Goal: Task Accomplishment & Management: Manage account settings

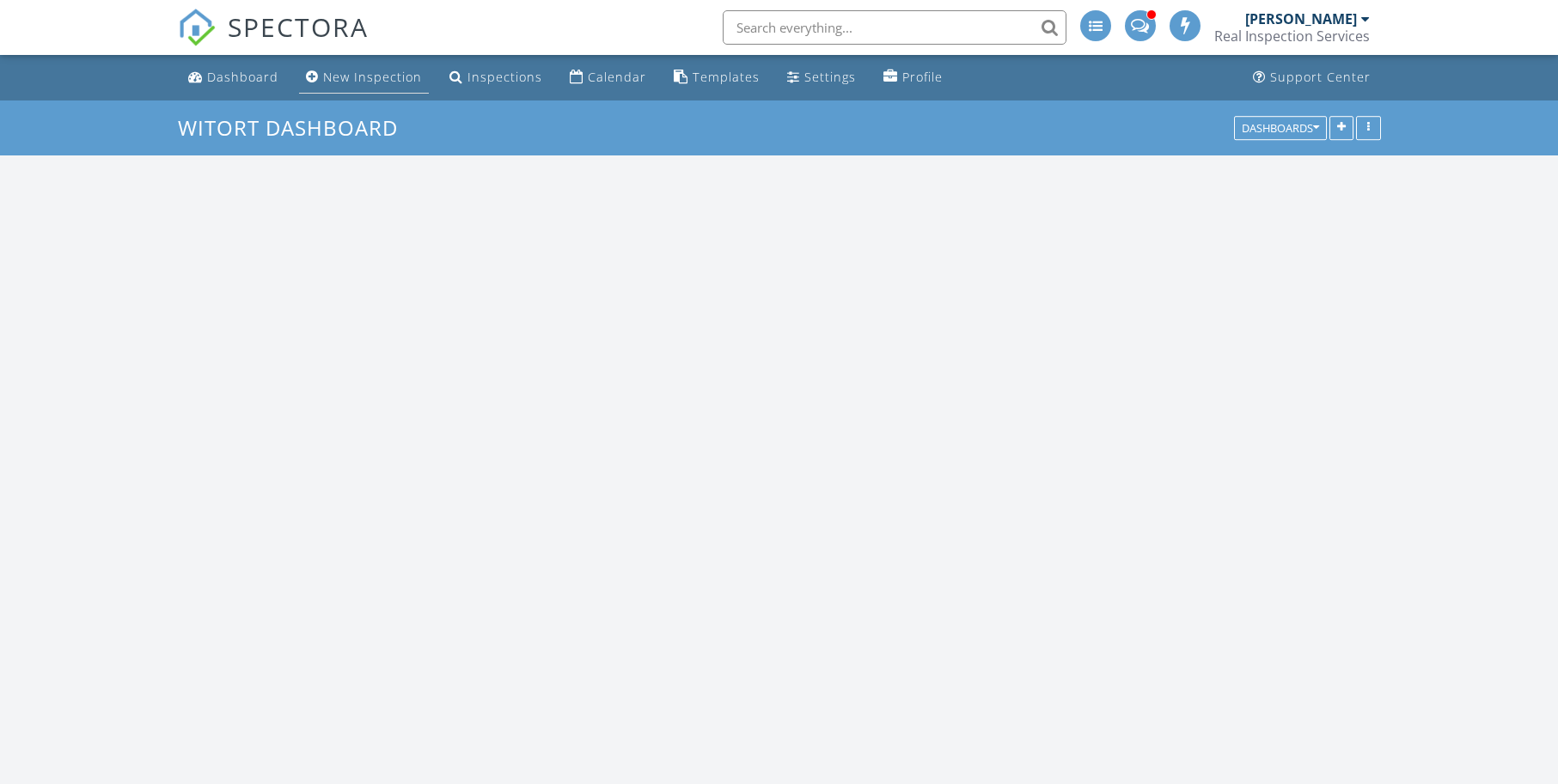
scroll to position [989, 1584]
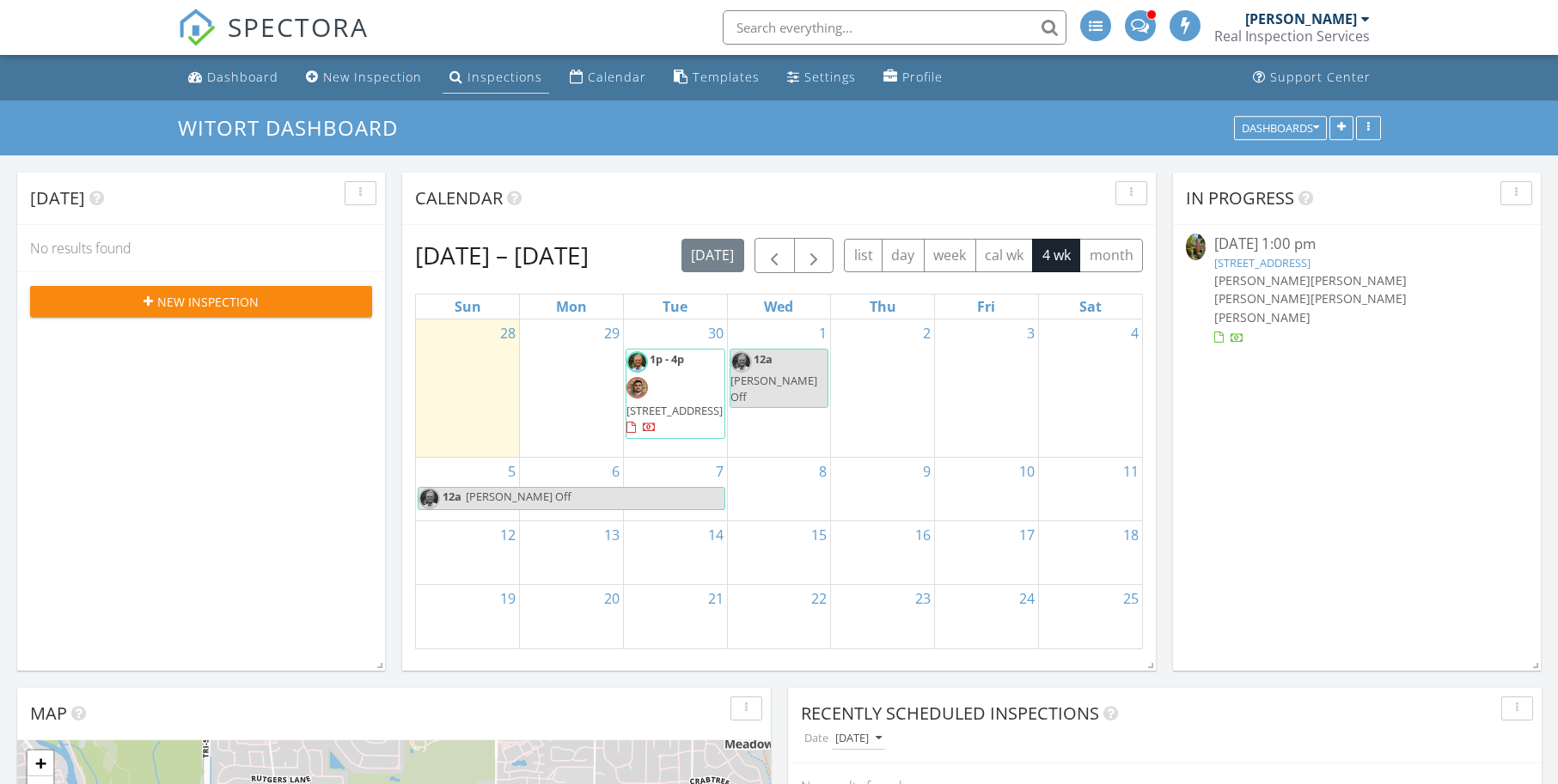
click at [483, 77] on div "Inspections" at bounding box center [505, 77] width 75 height 16
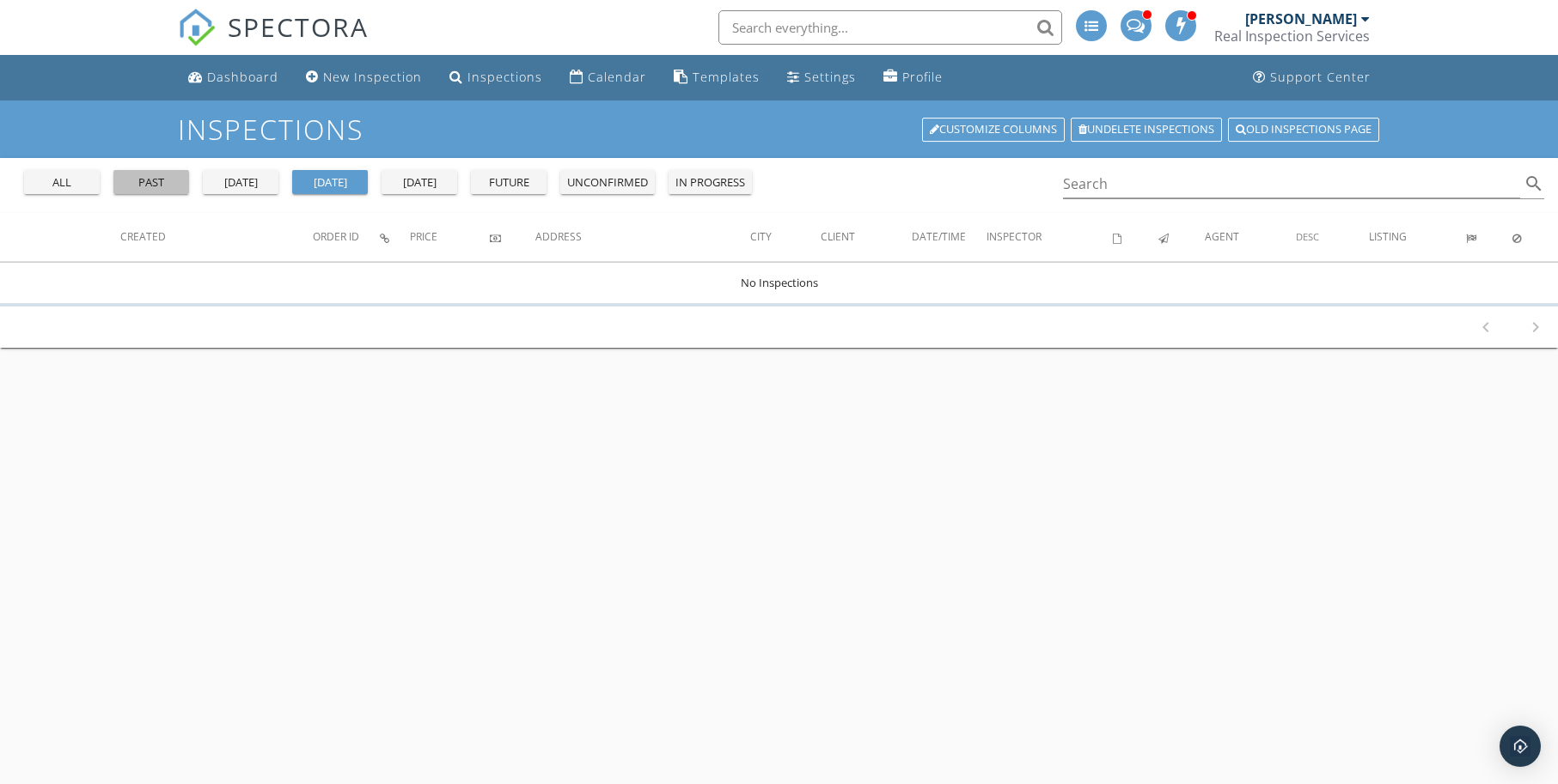
click at [141, 180] on div "past" at bounding box center [150, 182] width 62 height 17
click at [1108, 190] on input "Search" at bounding box center [1291, 184] width 458 height 29
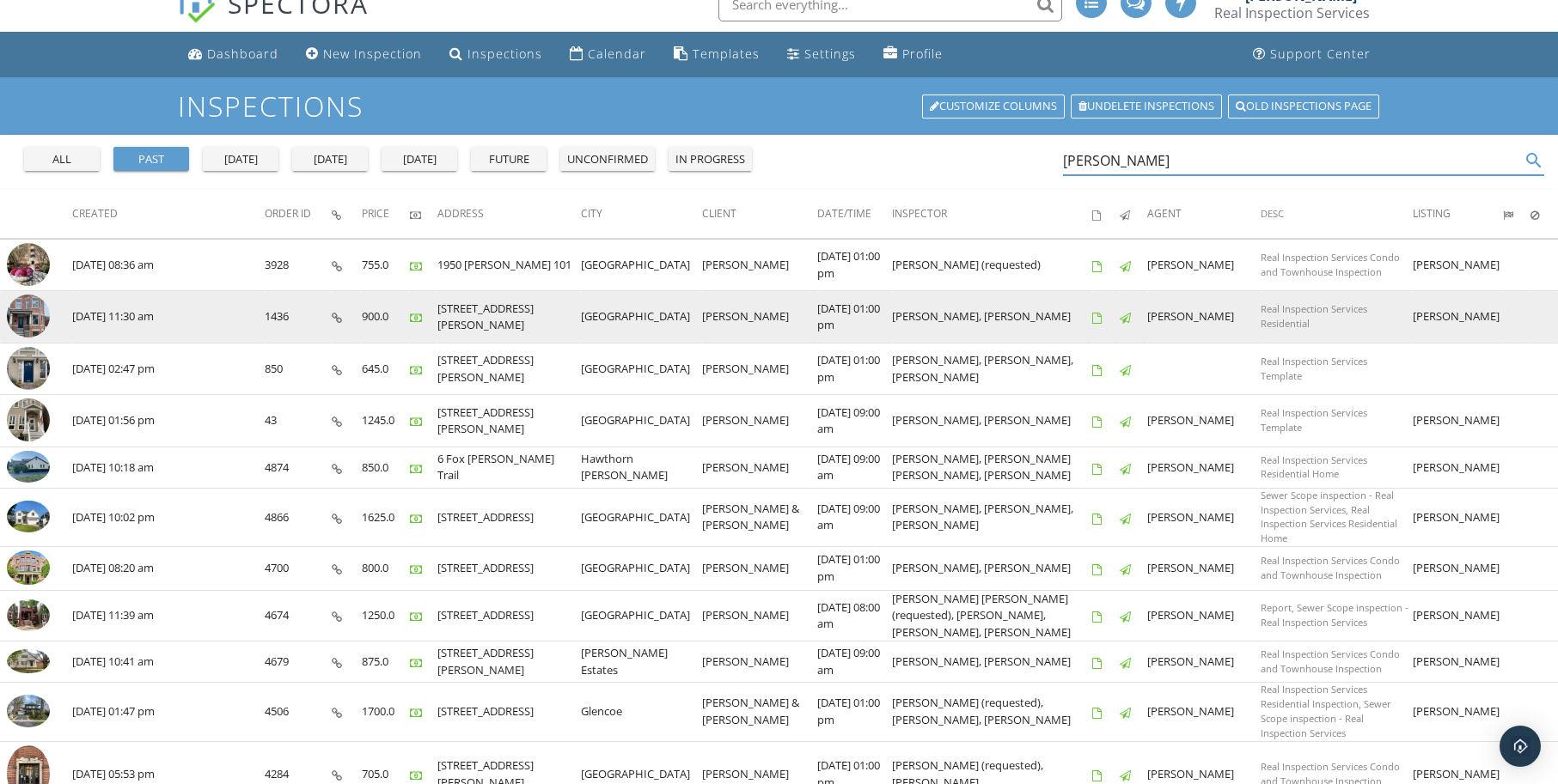
scroll to position [29, 0]
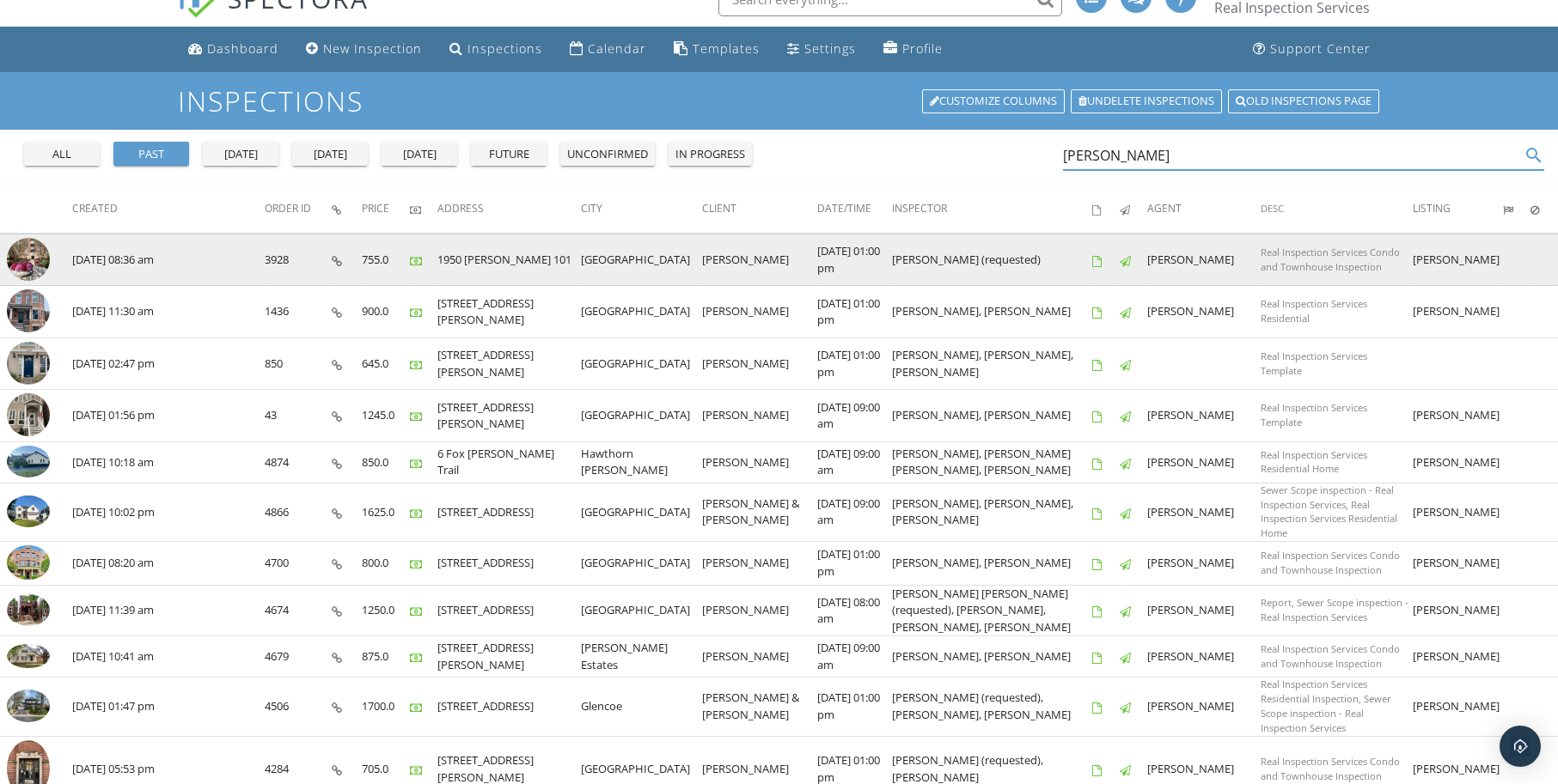
type input "nelson"
click at [29, 255] on img at bounding box center [29, 259] width 43 height 43
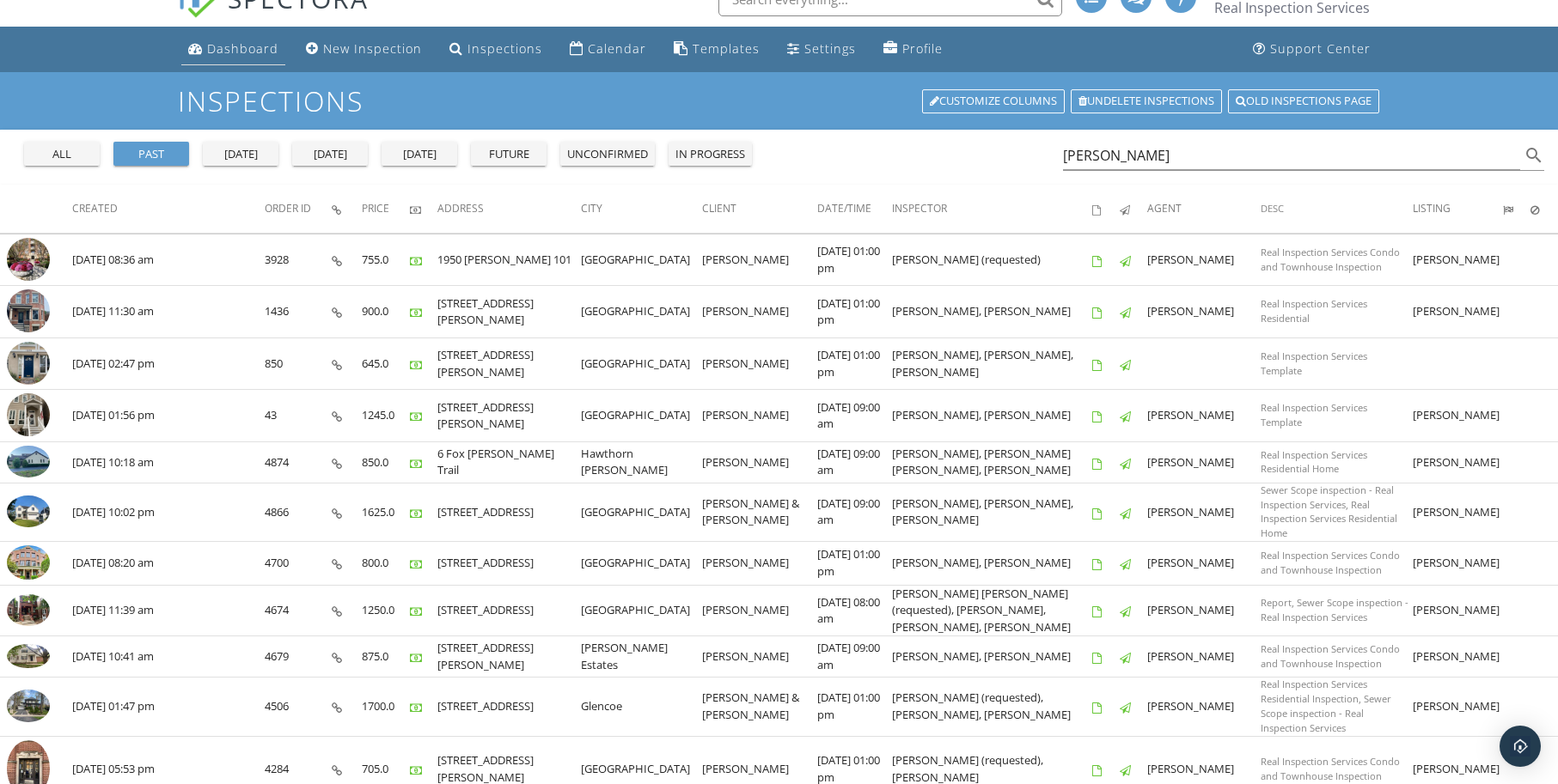
click at [250, 48] on div "Dashboard" at bounding box center [243, 48] width 72 height 16
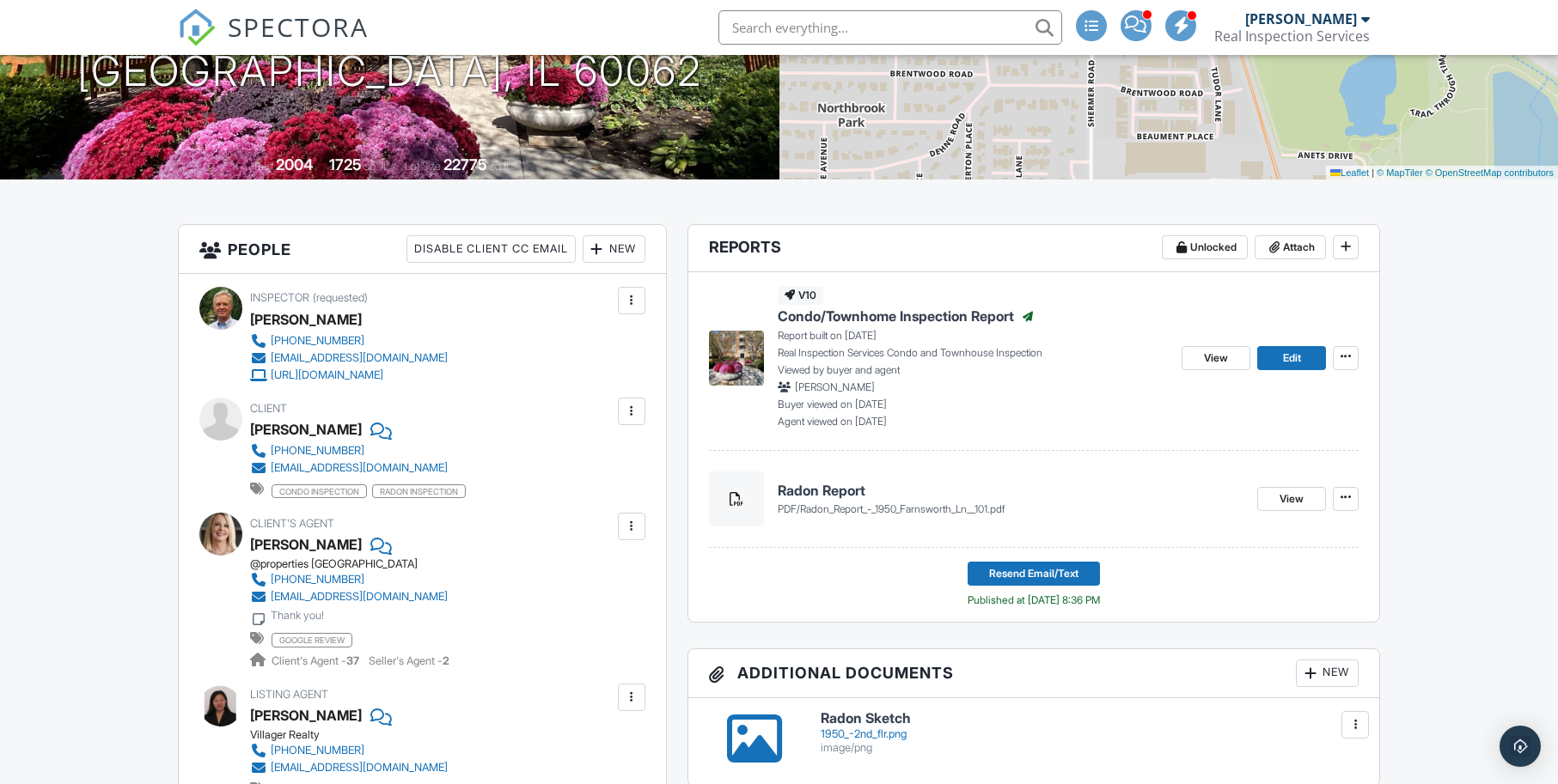
scroll to position [286, 0]
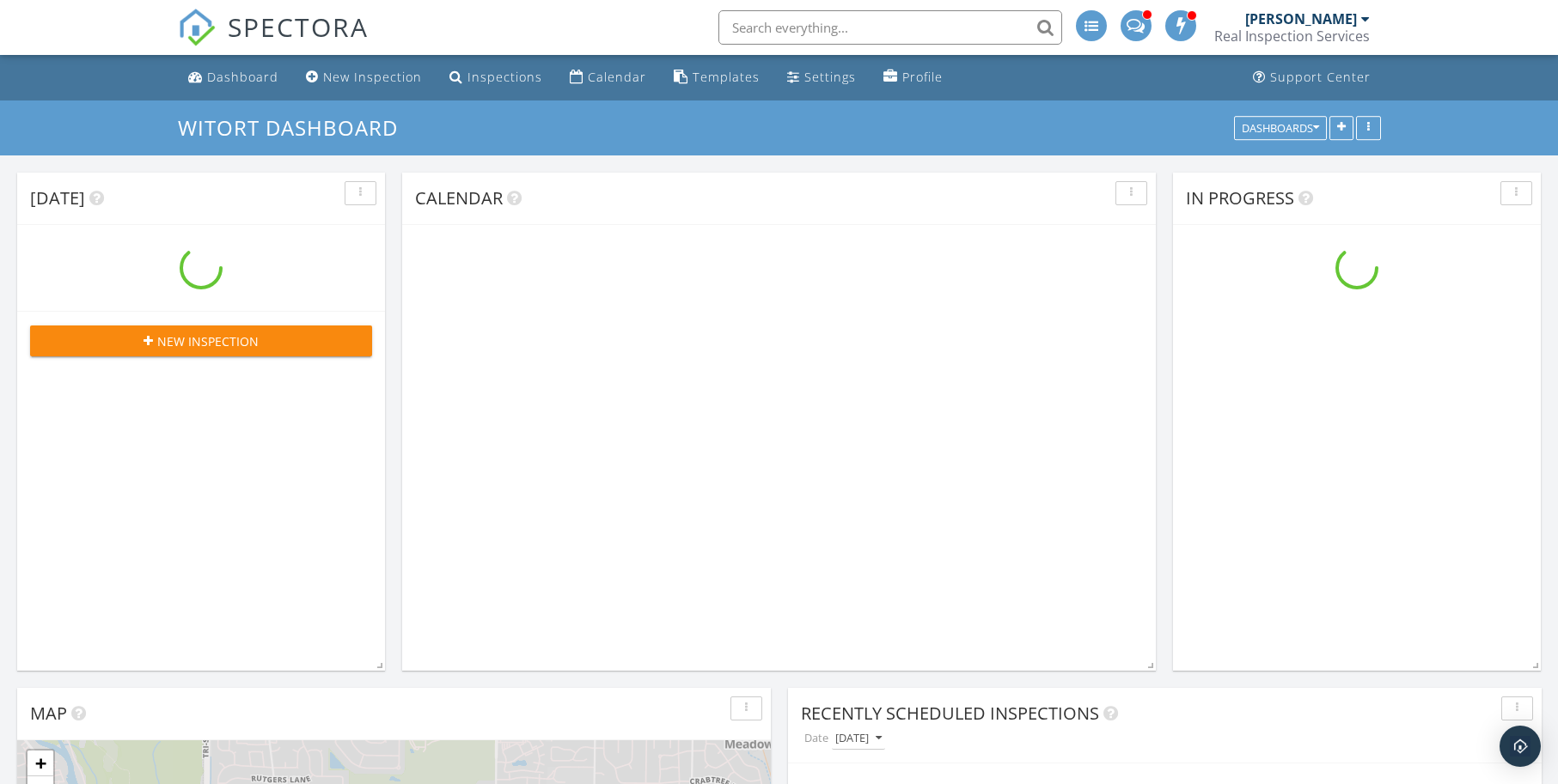
scroll to position [989, 1584]
